Goal: Information Seeking & Learning: Learn about a topic

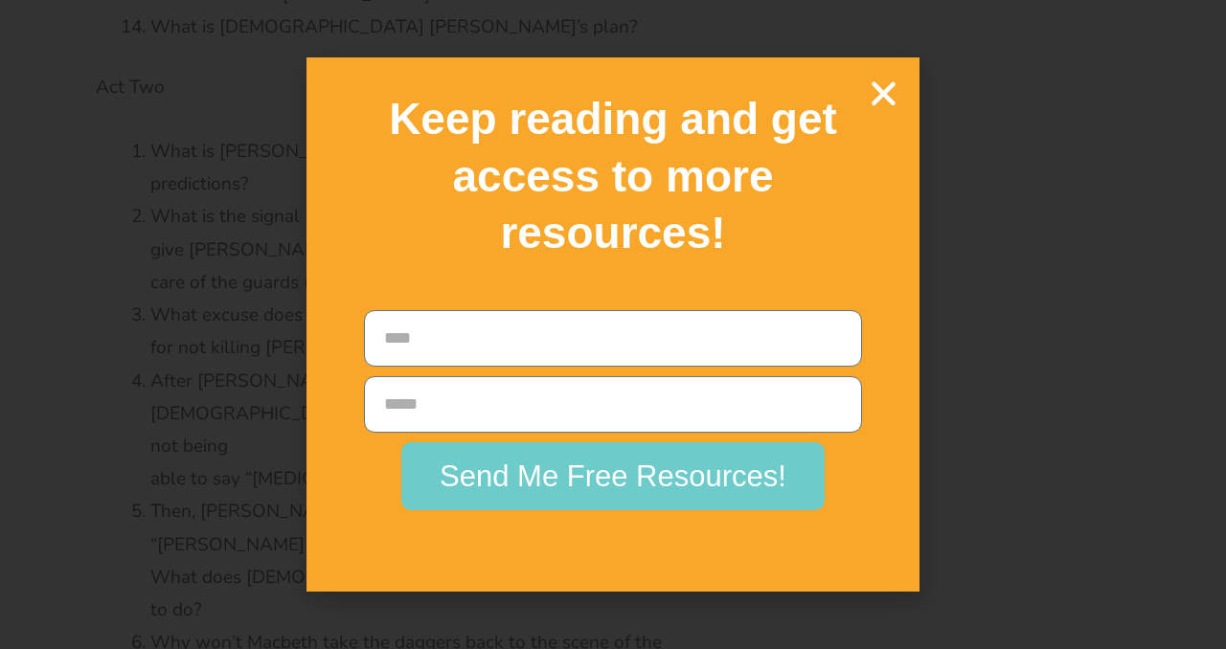
scroll to position [6625, 0]
click at [895, 85] on body "Skip to content The Difference Personalised Program Inspirational Tutors Motiva…" at bounding box center [613, 376] width 1226 height 14002
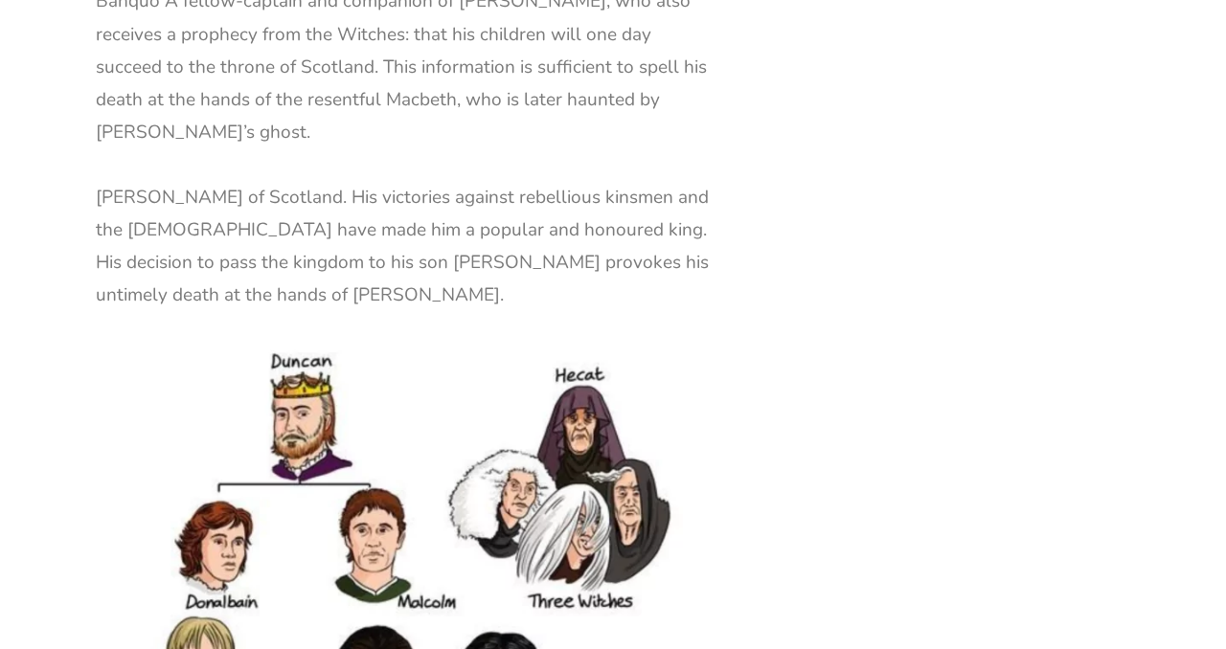
scroll to position [2903, 0]
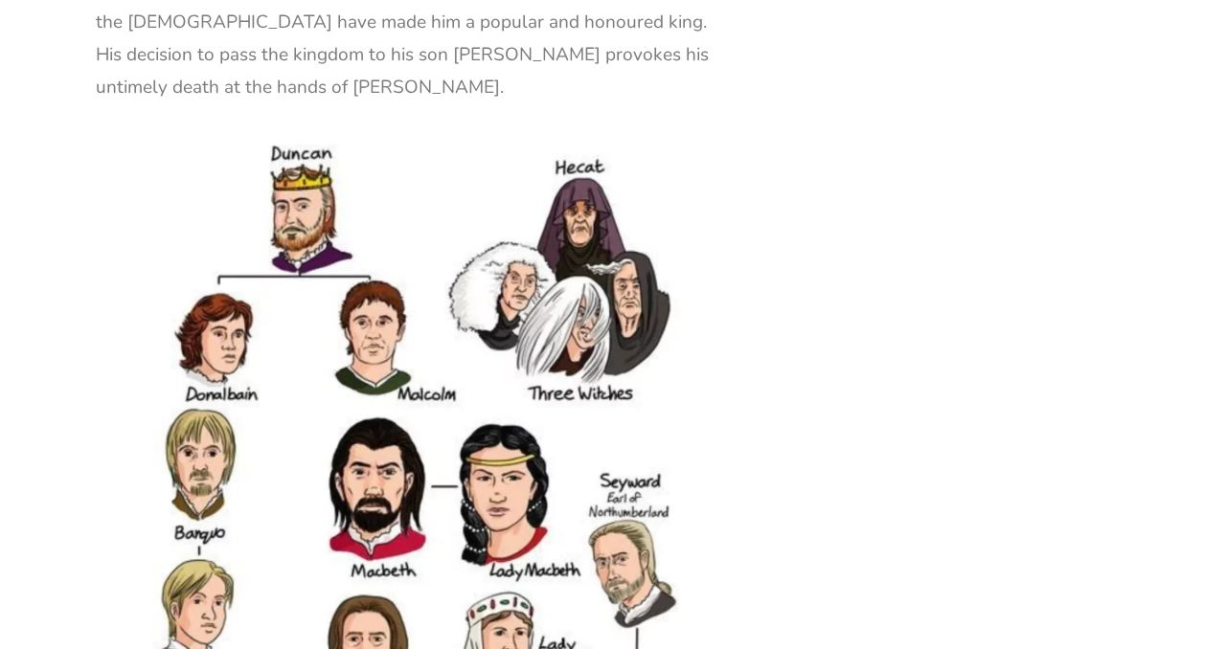
click at [353, 492] on img at bounding box center [407, 572] width 622 height 872
click at [363, 437] on img at bounding box center [407, 572] width 622 height 872
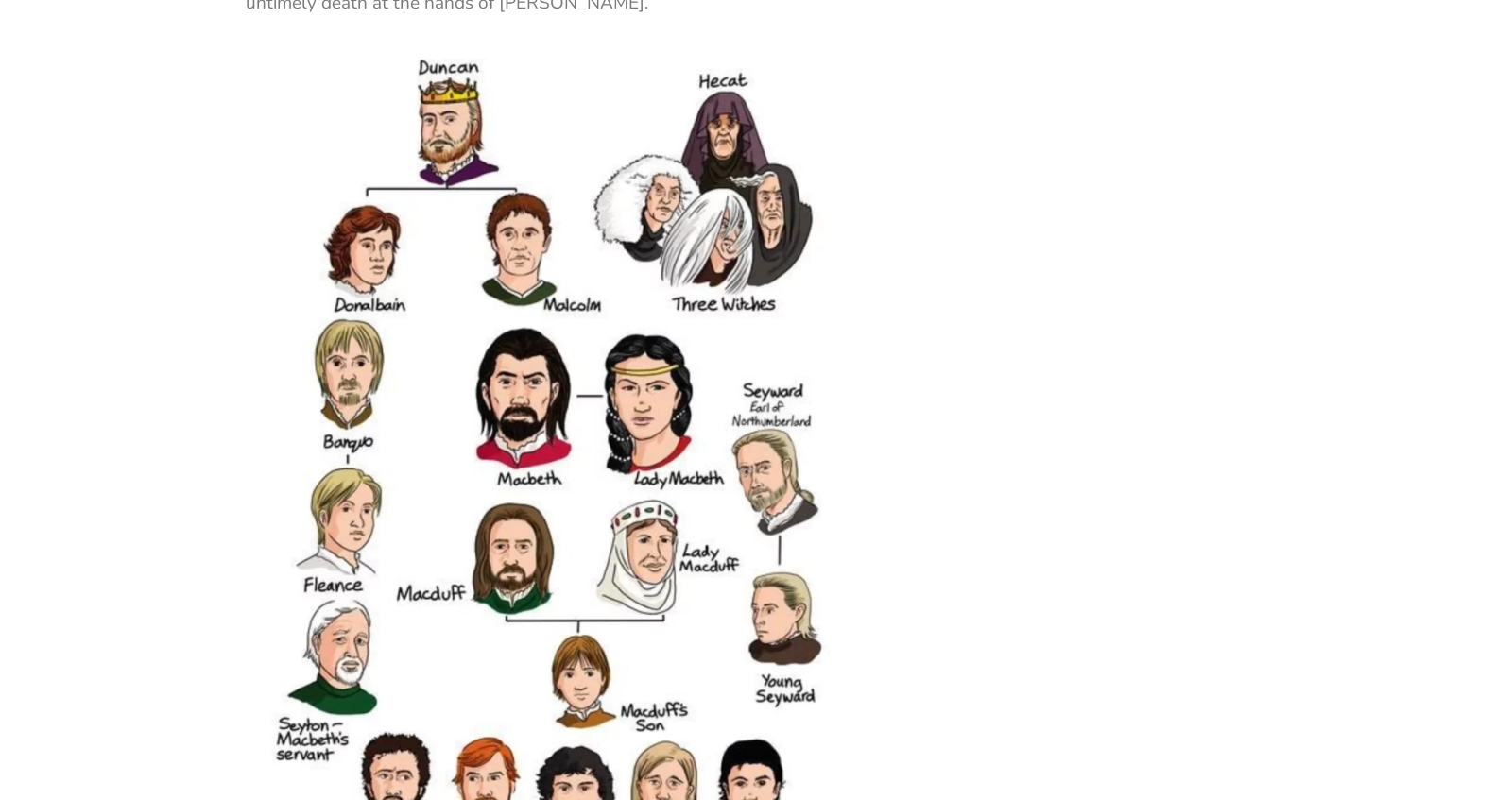
scroll to position [2842, 0]
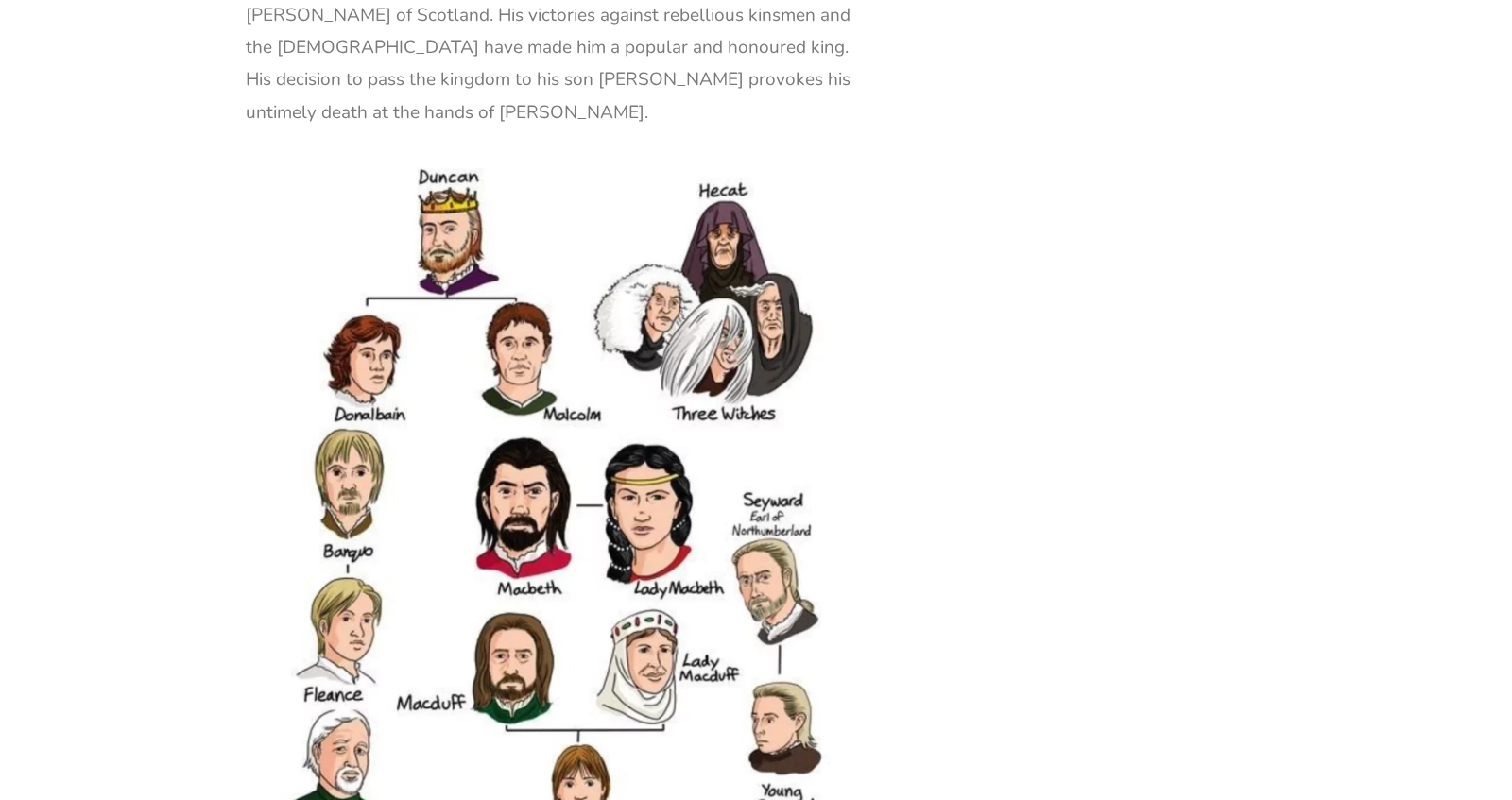
drag, startPoint x: 938, startPoint y: 431, endPoint x: 447, endPoint y: 369, distance: 494.9
copy div "Lor Ipsumdo Sitam consec ad Elit sed doeius tem incid (ut labo et do) ma Aliqua…"
click at [842, 536] on img at bounding box center [553, 590] width 614 height 860
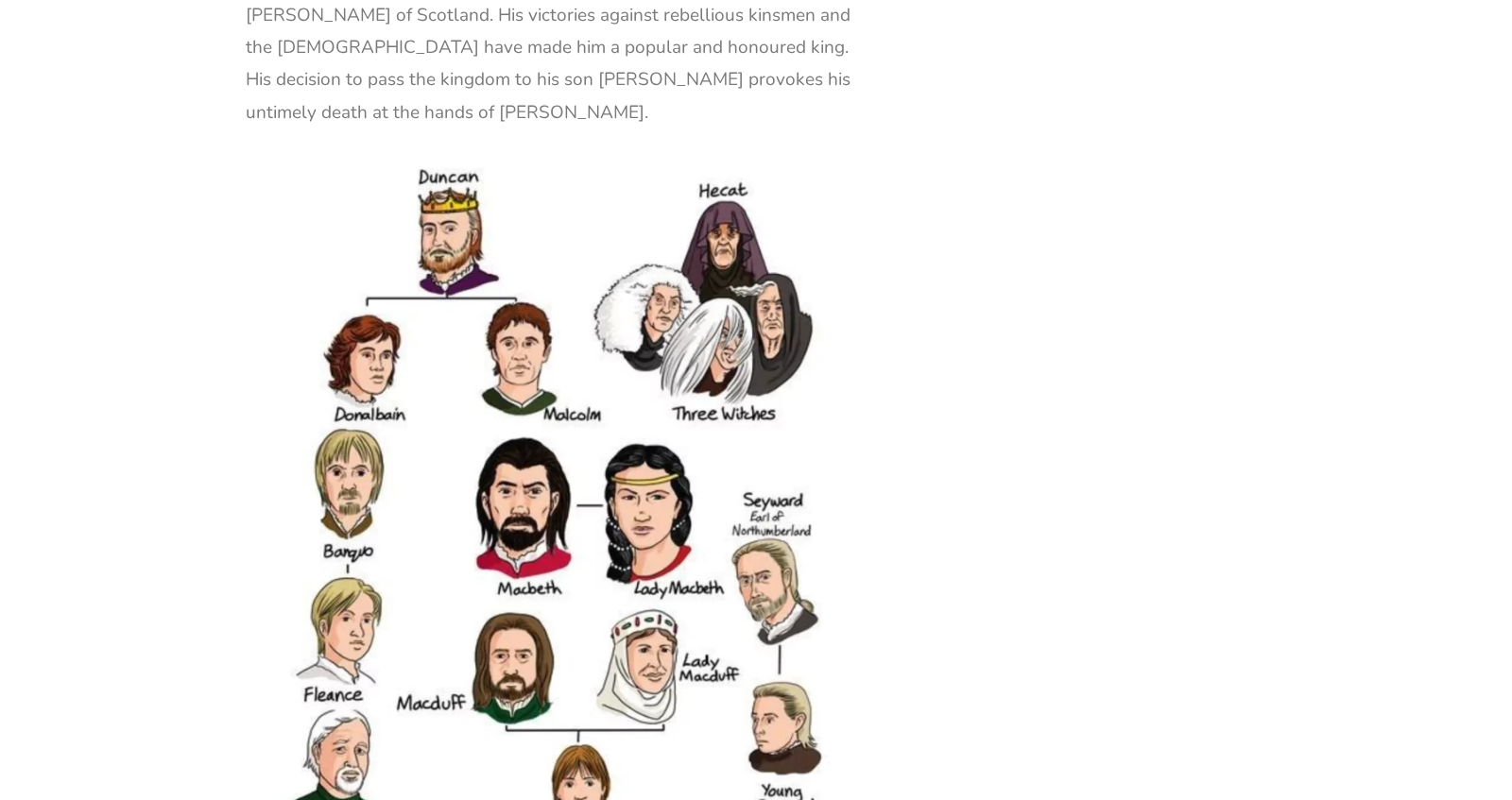
drag, startPoint x: 954, startPoint y: 439, endPoint x: 463, endPoint y: 358, distance: 497.6
copy div "Lor Ipsumdo Sitam consec ad Elit sed doeius tem incid (ut labo et do) ma Aliqua…"
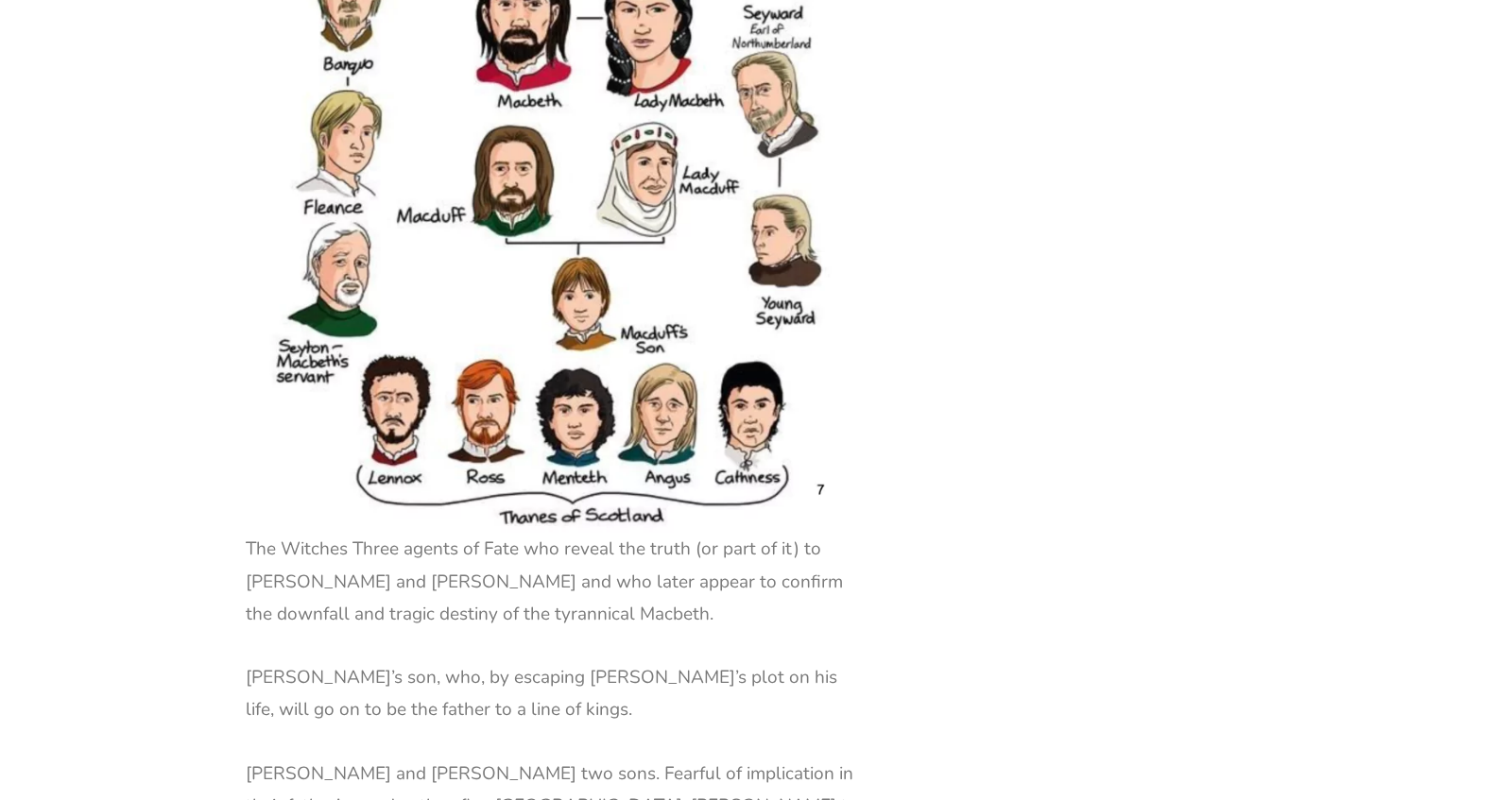
scroll to position [3613, 0]
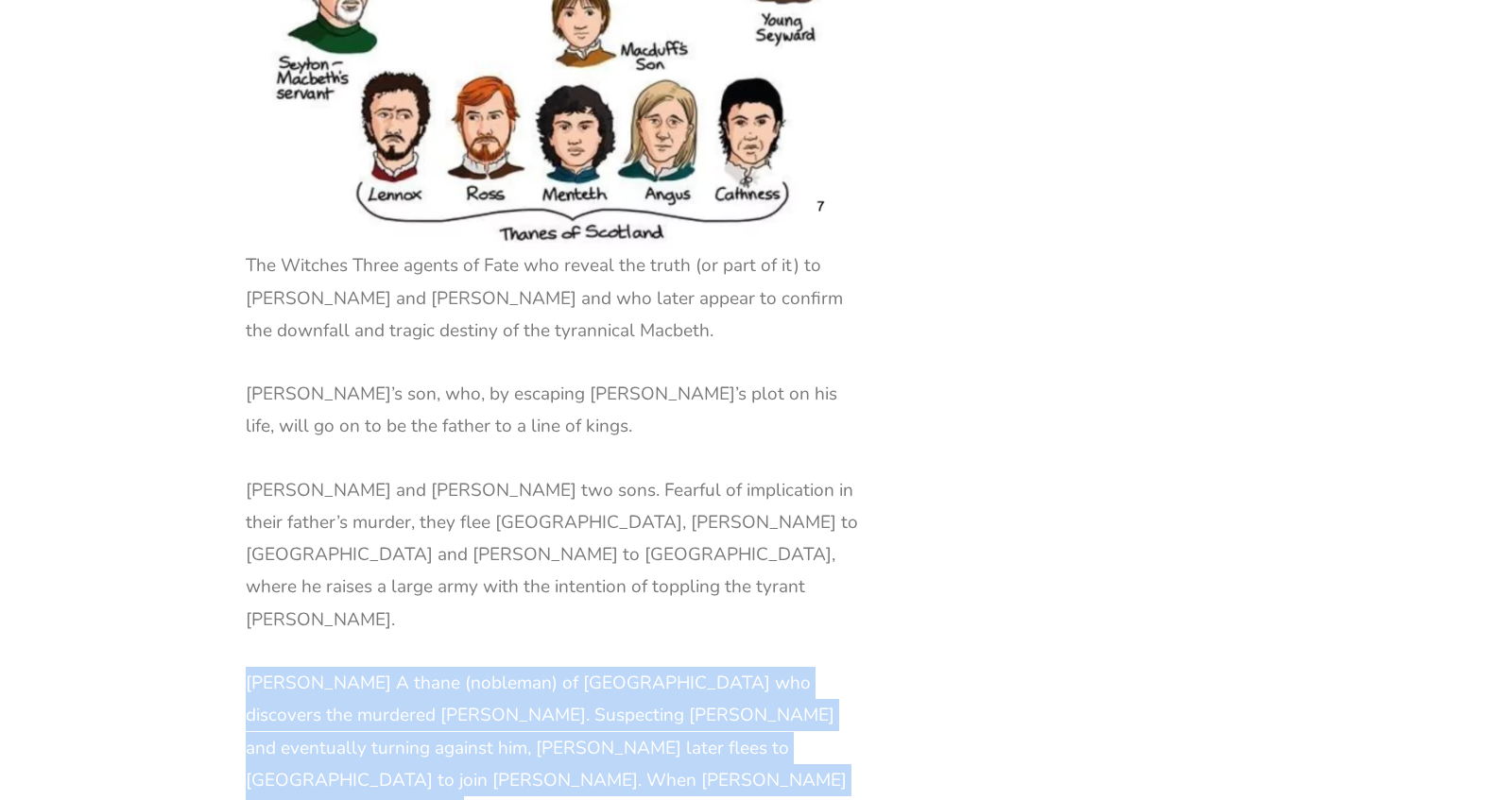
drag, startPoint x: 771, startPoint y: 580, endPoint x: 713, endPoint y: 470, distance: 124.4
drag, startPoint x: 713, startPoint y: 470, endPoint x: 730, endPoint y: 594, distance: 125.2
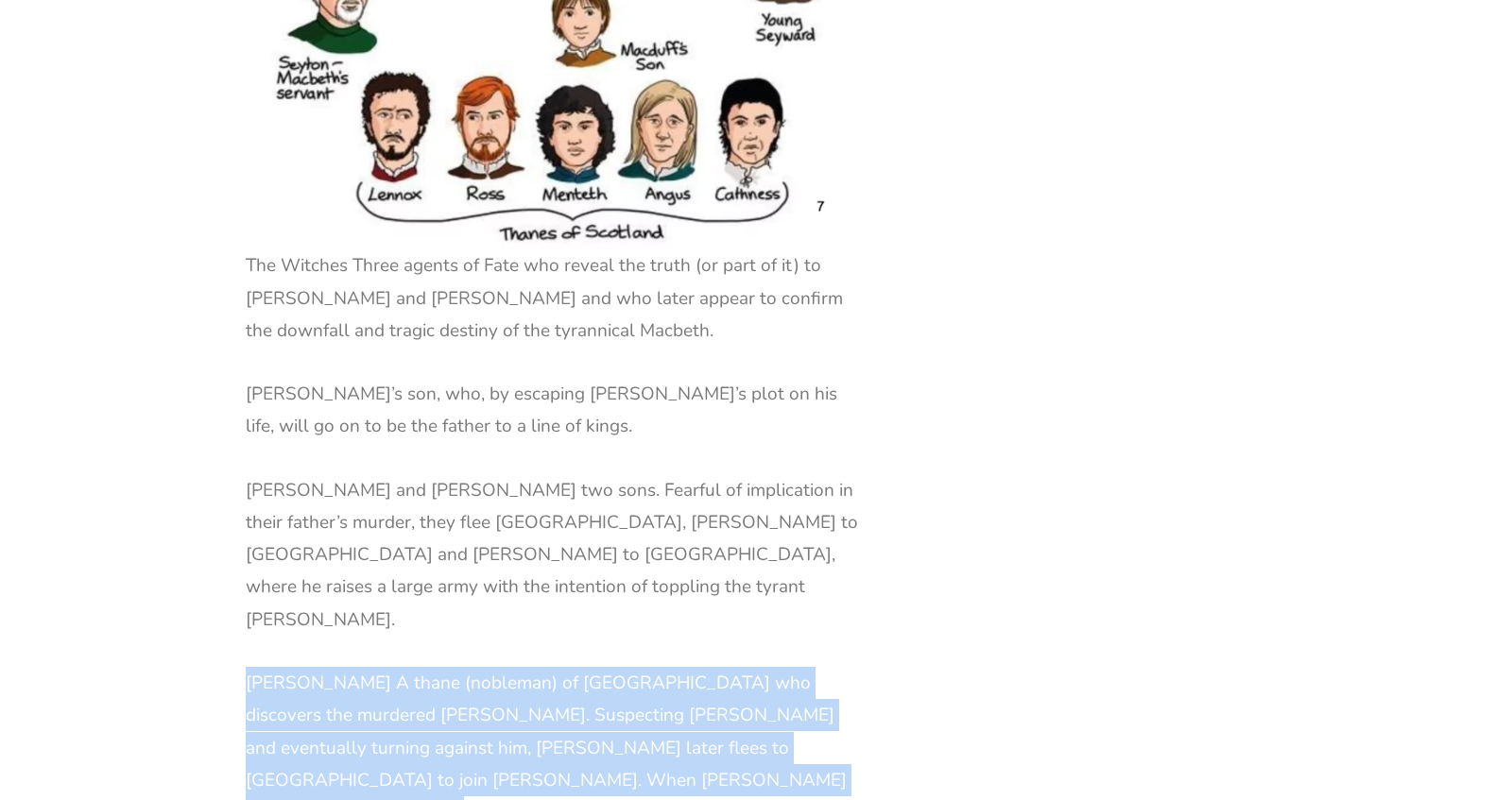
click at [730, 639] on p "[PERSON_NAME] A thane (nobleman) of [GEOGRAPHIC_DATA] who discovers the murdere…" at bounding box center [553, 764] width 614 height 193
drag, startPoint x: 730, startPoint y: 594, endPoint x: 694, endPoint y: 444, distance: 154.3
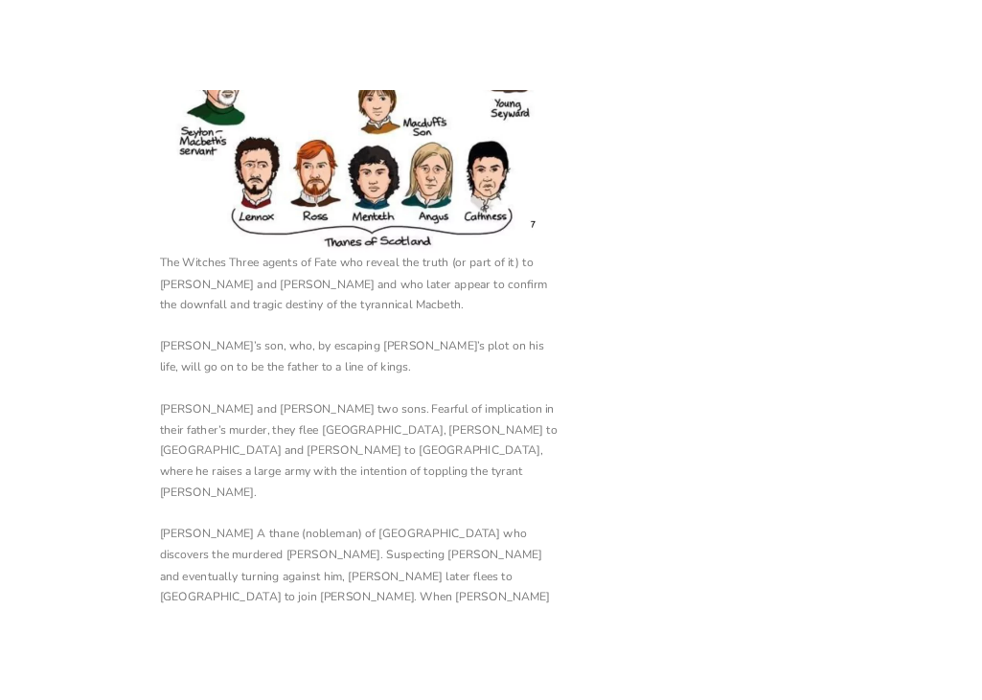
scroll to position [3808, 0]
